Goal: Information Seeking & Learning: Learn about a topic

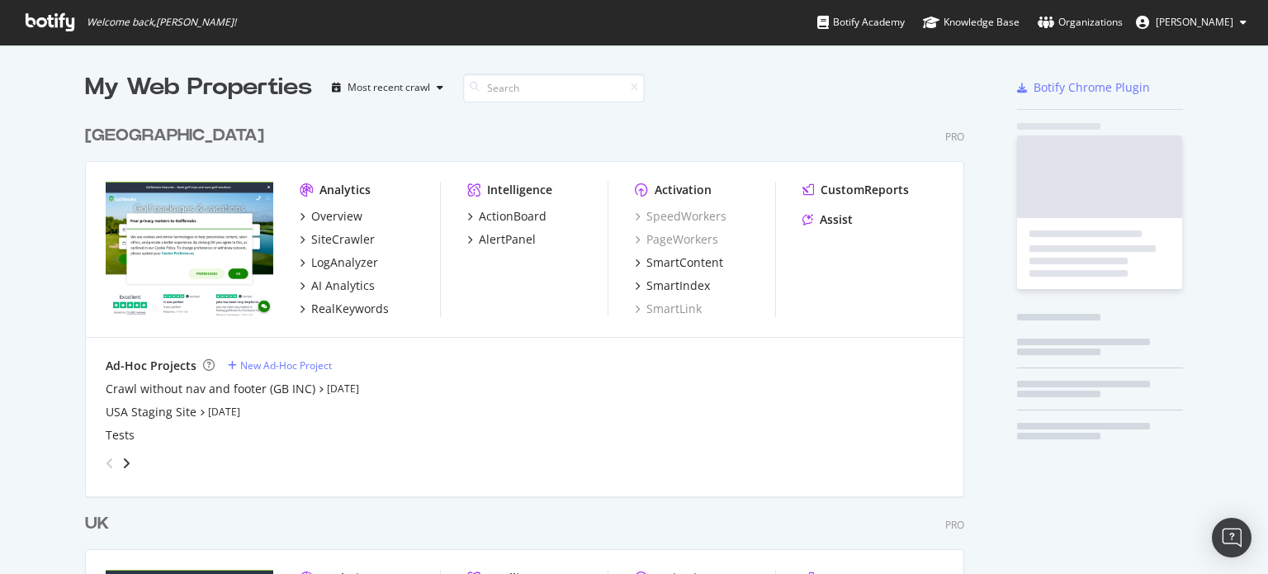
scroll to position [763, 880]
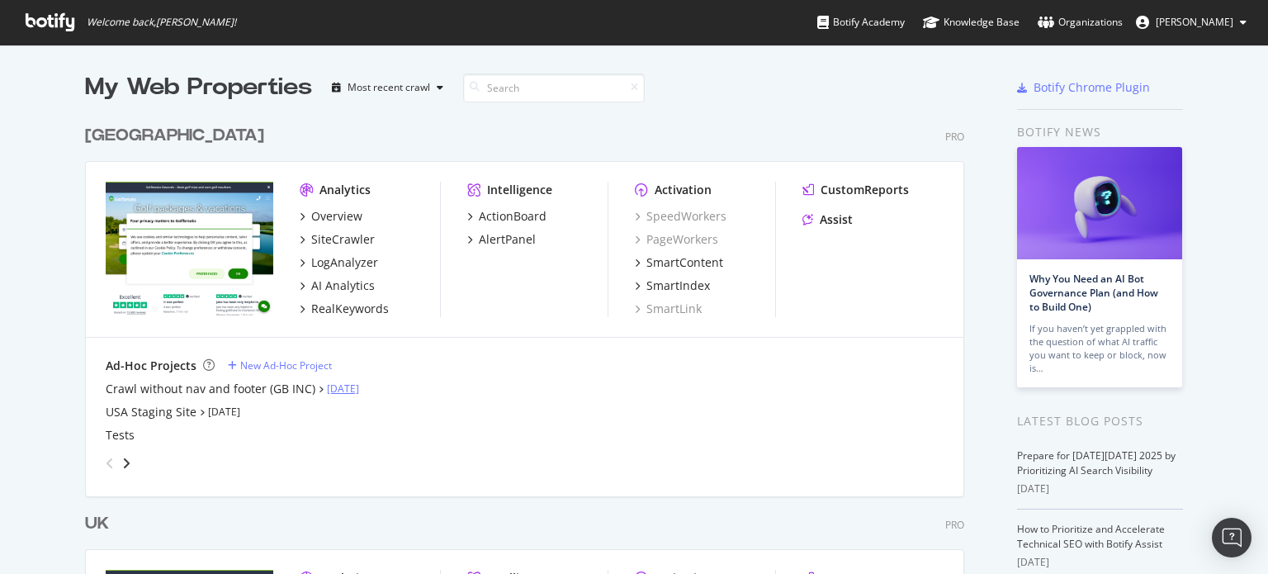
click at [337, 389] on link "[DATE]" at bounding box center [343, 388] width 32 height 14
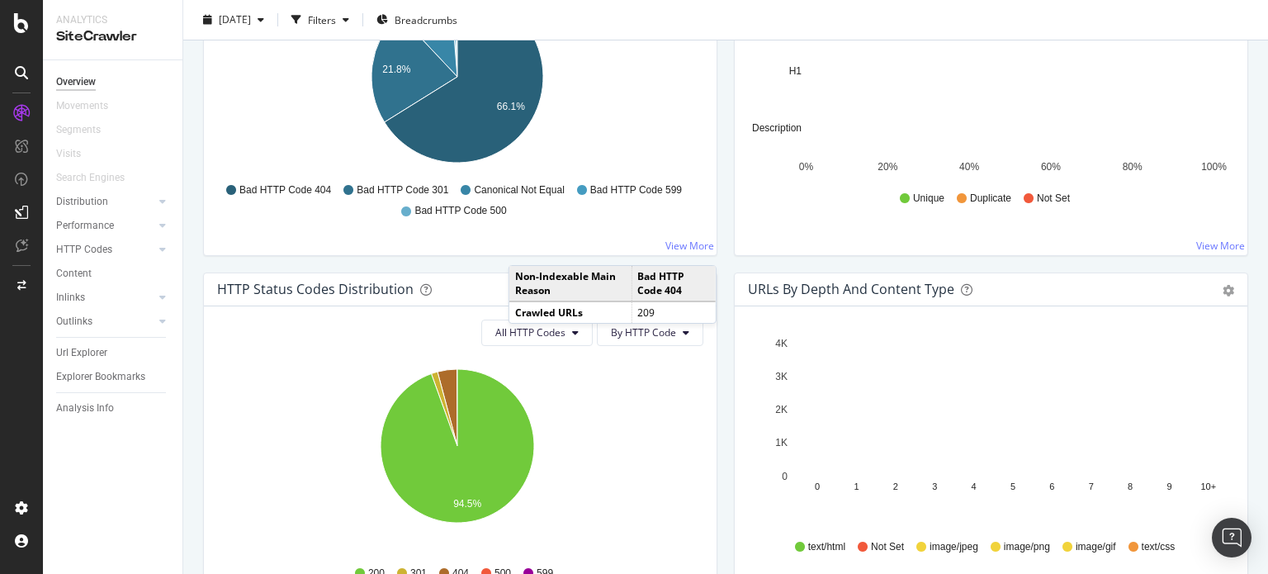
scroll to position [908, 0]
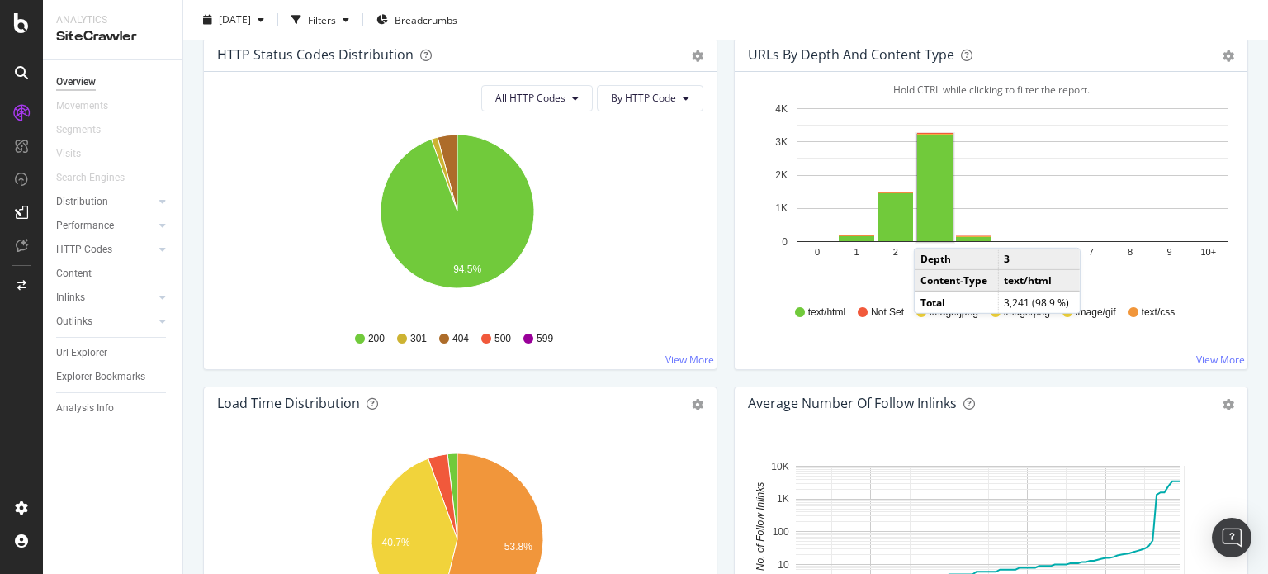
click at [924, 229] on rect "A chart." at bounding box center [934, 188] width 35 height 106
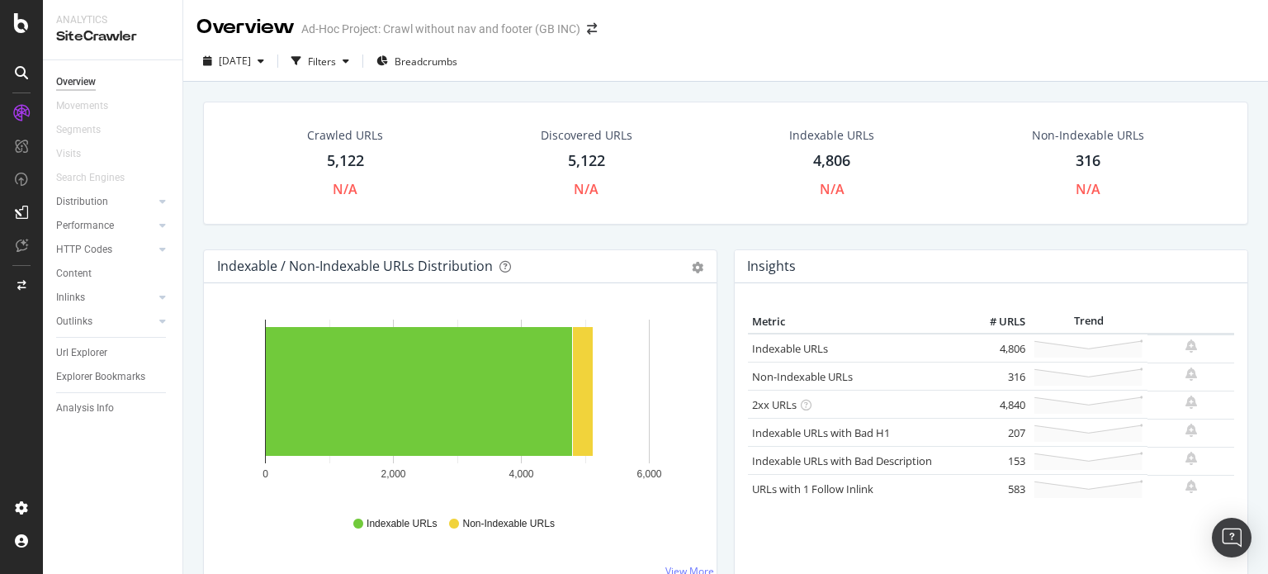
click at [1076, 161] on div "316" at bounding box center [1088, 160] width 25 height 21
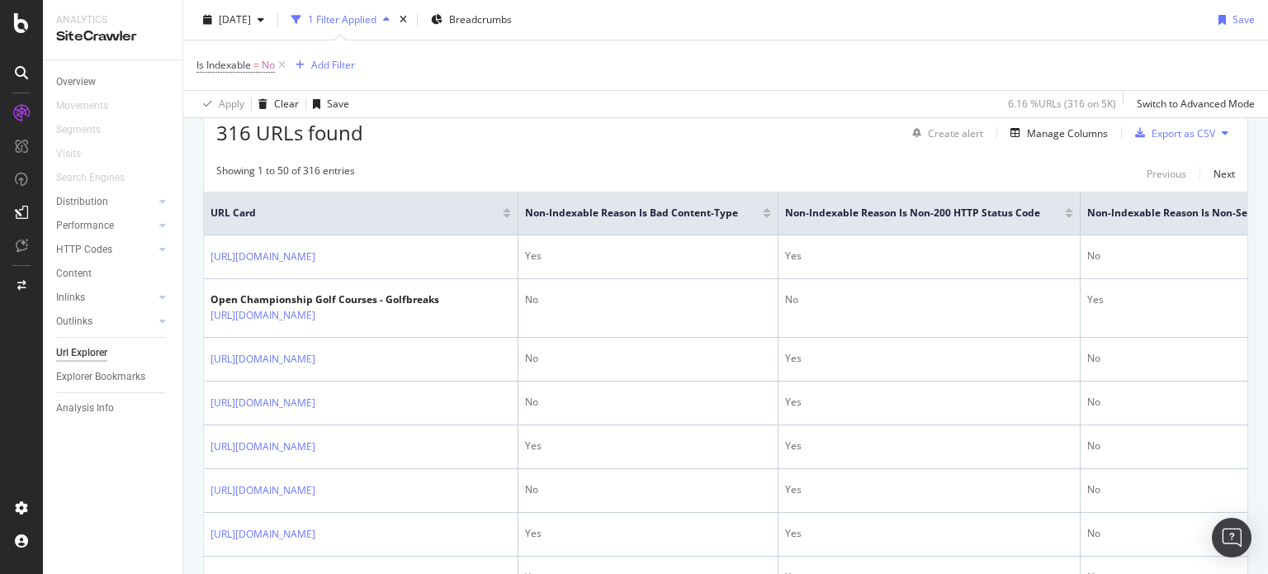
scroll to position [578, 0]
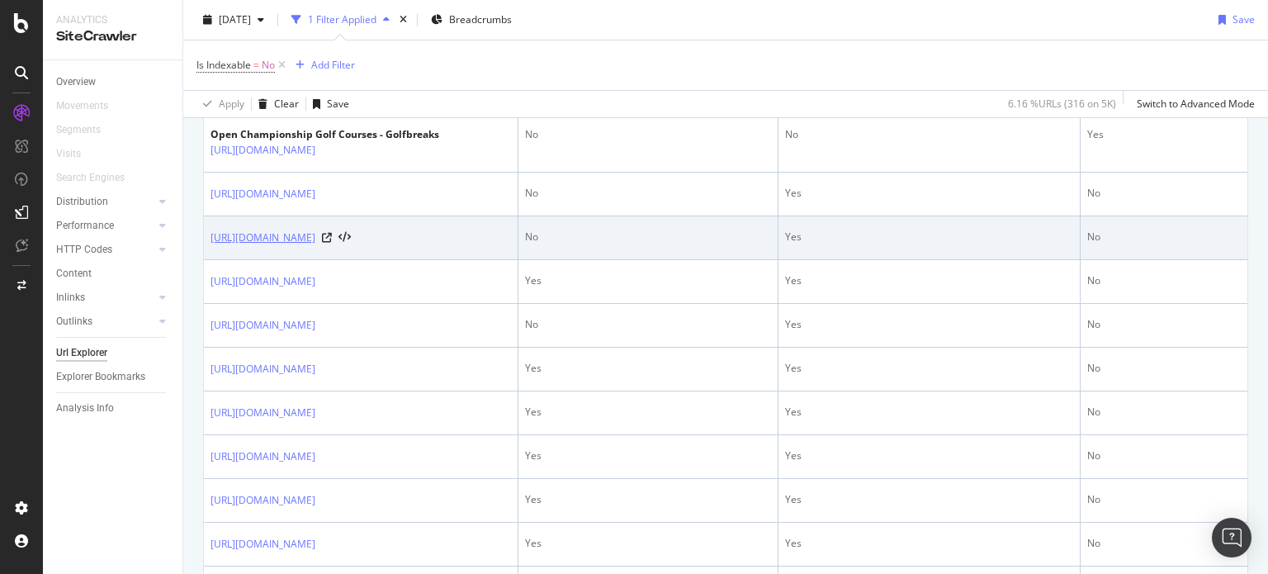
click at [315, 246] on link "[URL][DOMAIN_NAME]" at bounding box center [262, 237] width 105 height 17
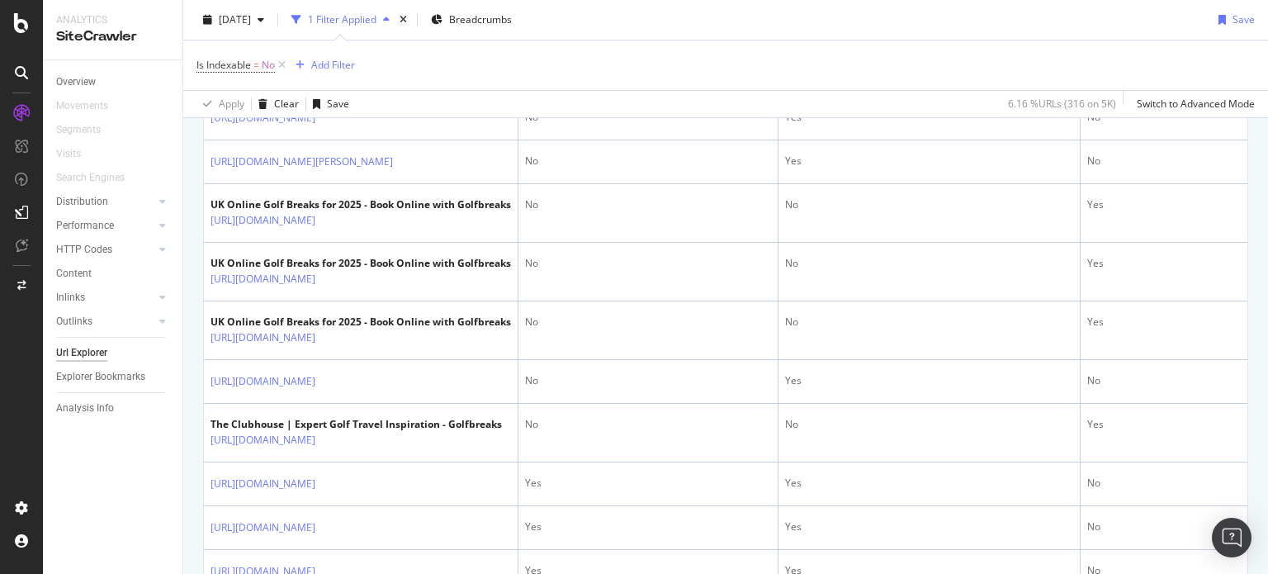
scroll to position [1651, 0]
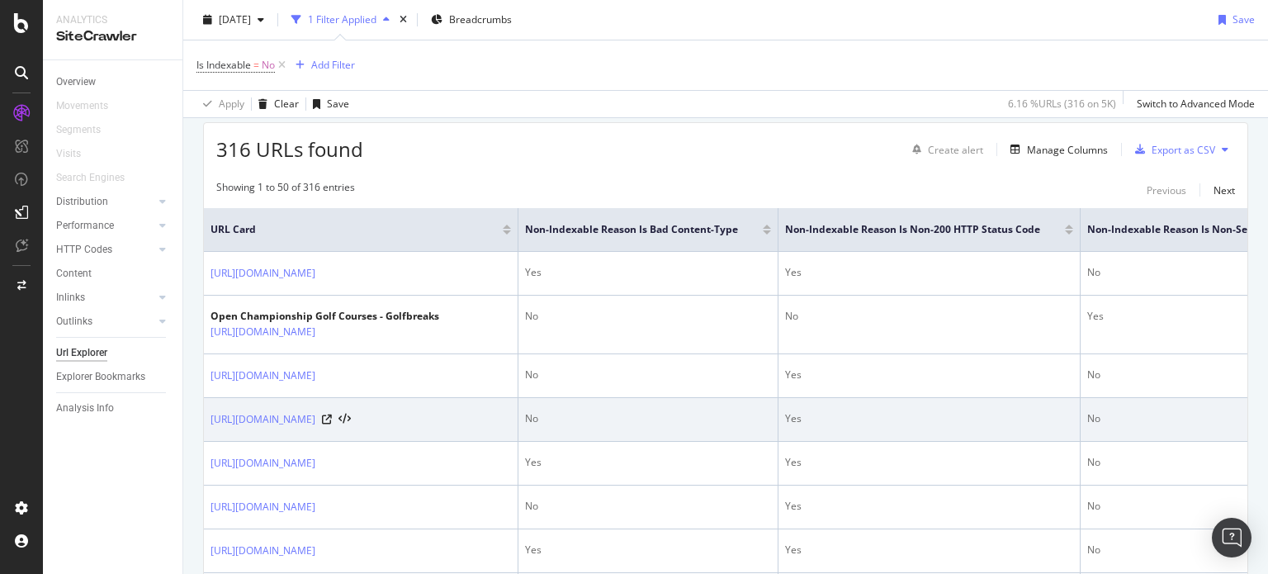
scroll to position [495, 0]
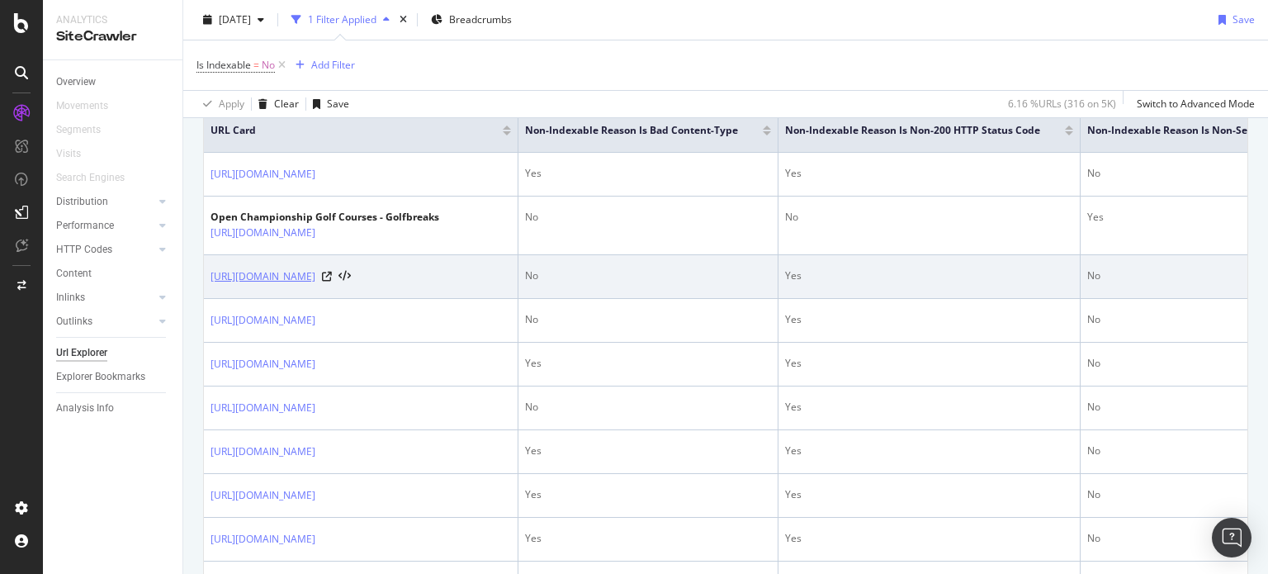
click at [315, 285] on link "[URL][DOMAIN_NAME]" at bounding box center [262, 276] width 105 height 17
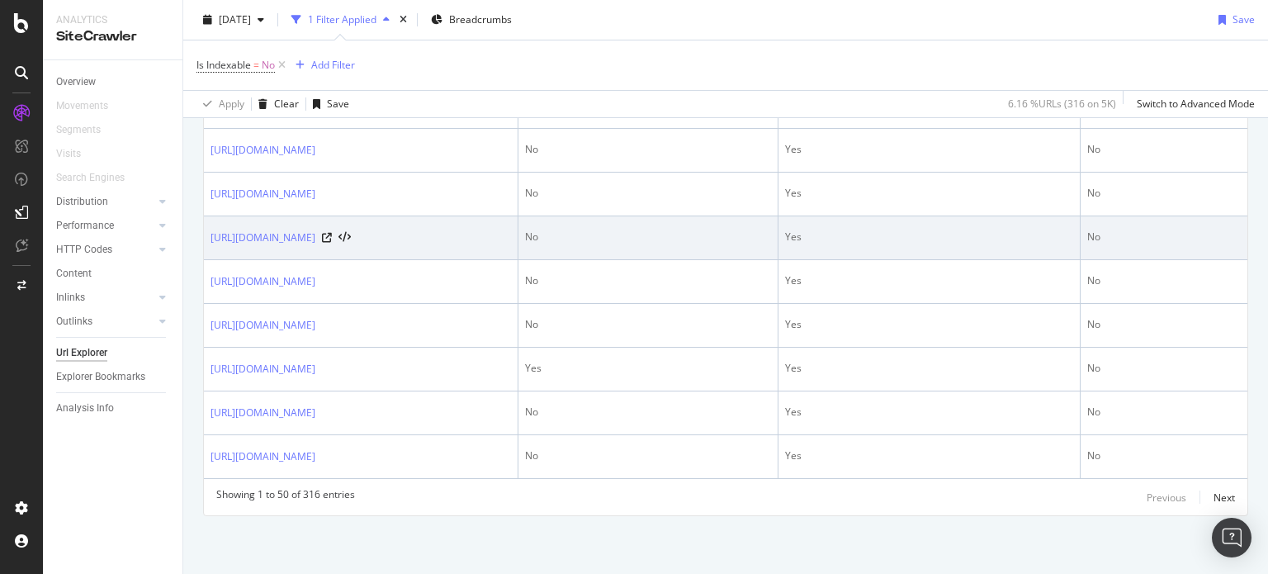
scroll to position [2942, 0]
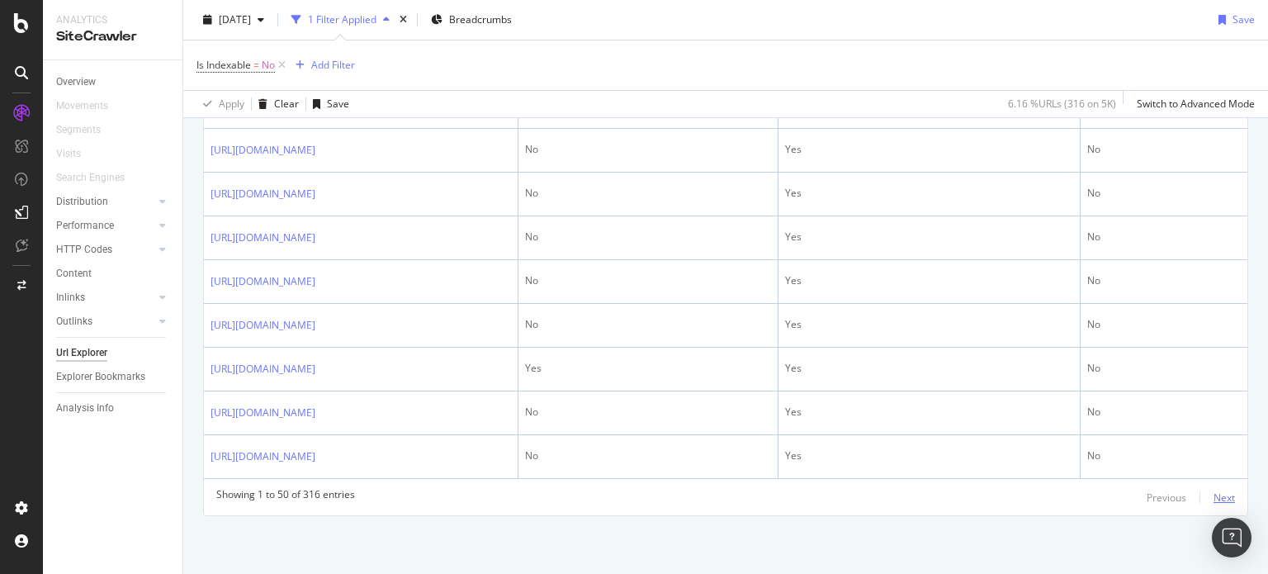
click at [1213, 497] on div "Next" at bounding box center [1223, 497] width 21 height 14
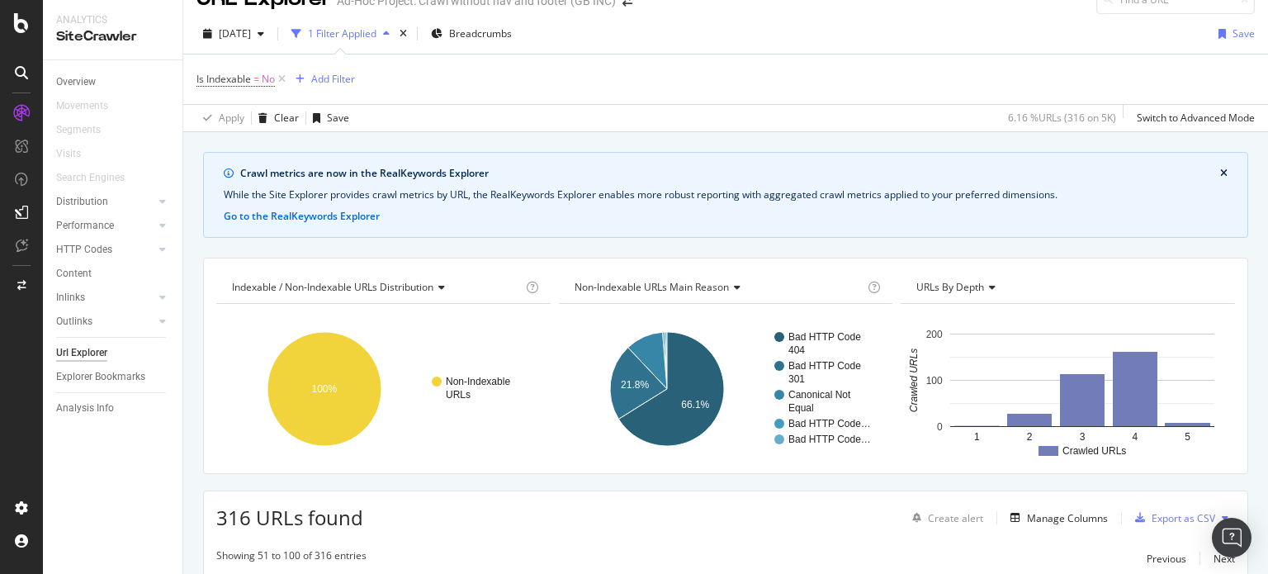
scroll to position [0, 0]
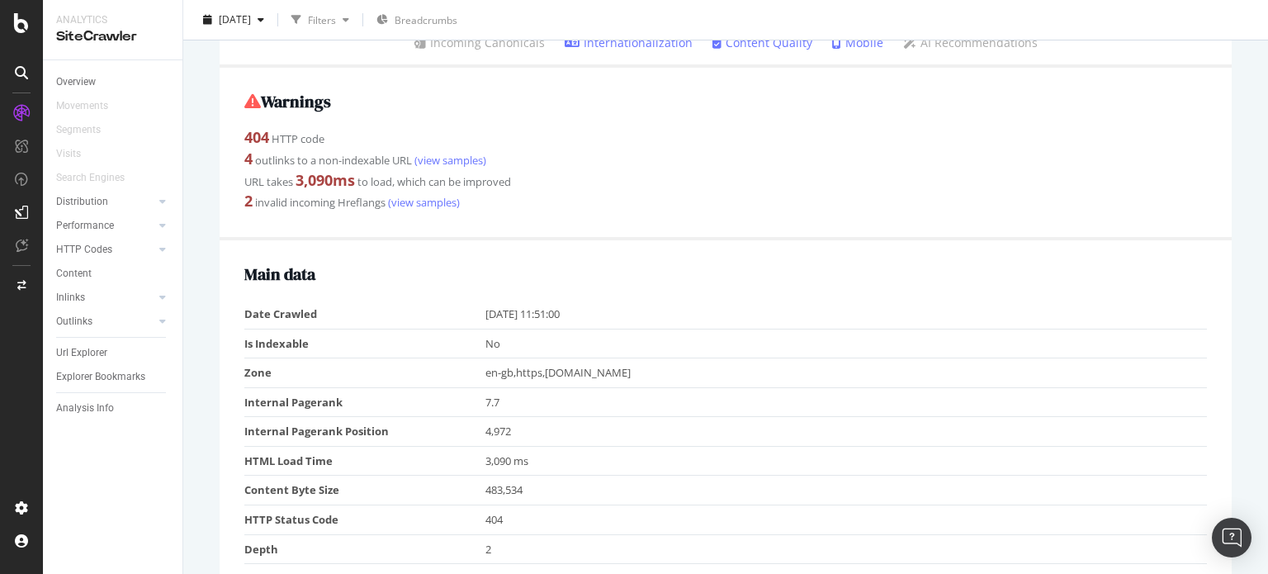
scroll to position [330, 0]
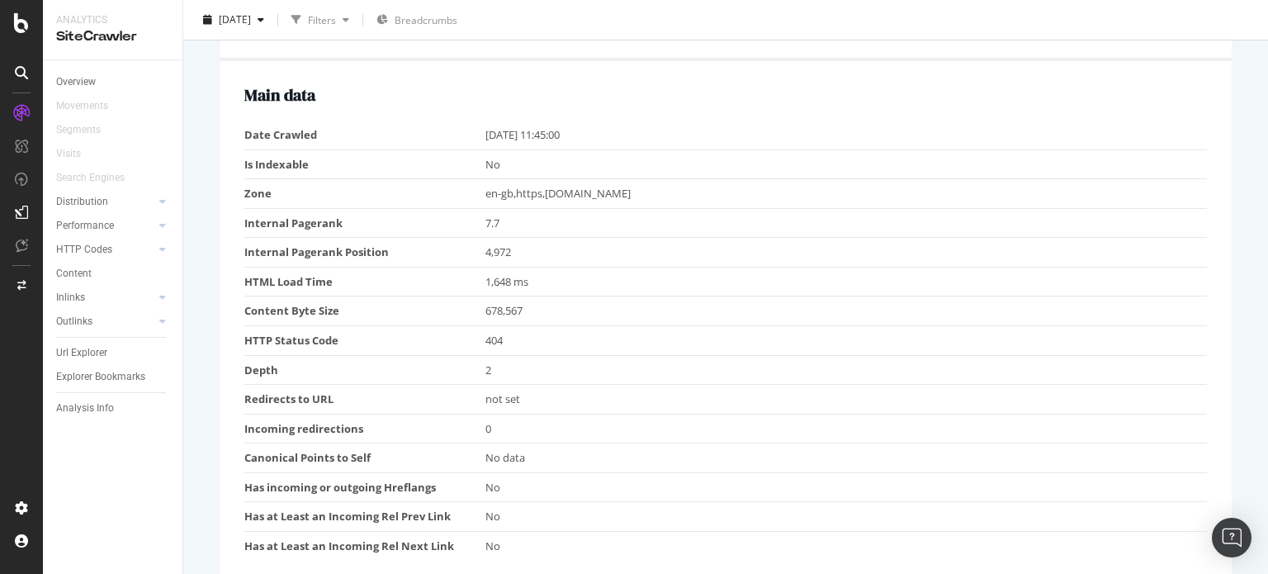
scroll to position [83, 0]
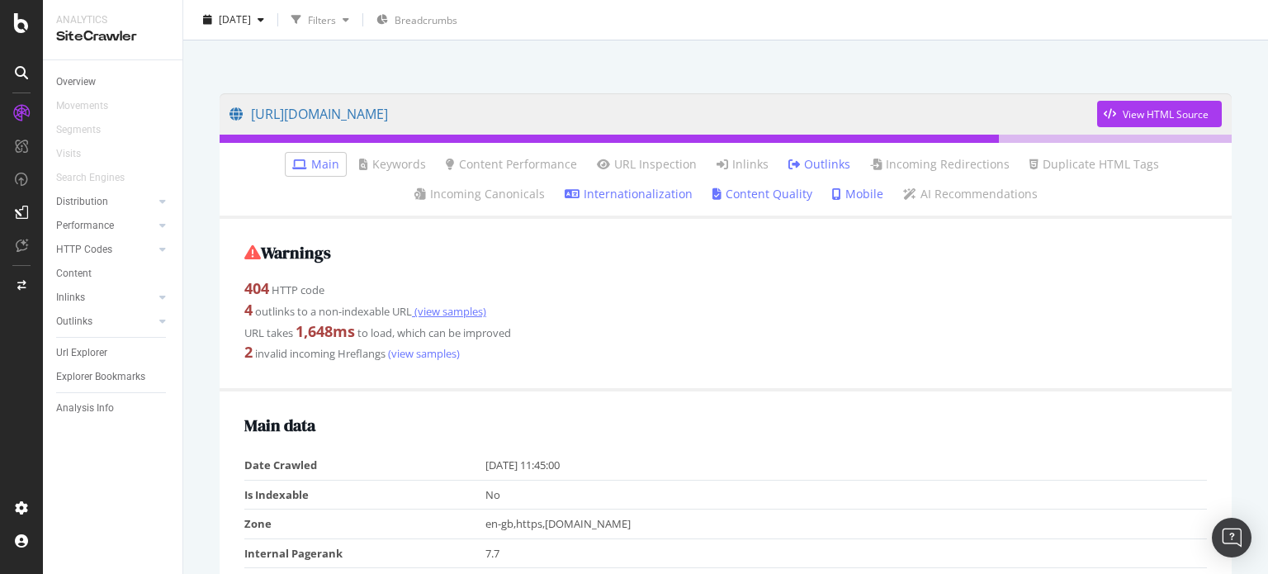
click at [430, 313] on link "(view samples)" at bounding box center [449, 311] width 74 height 15
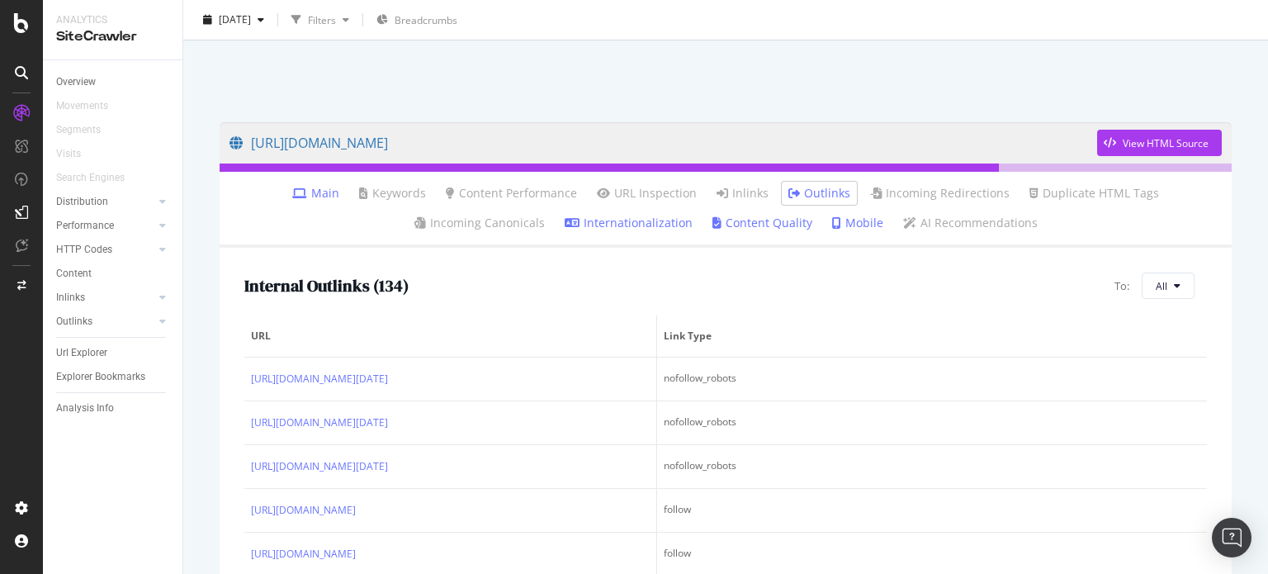
scroll to position [83, 0]
